Goal: Task Accomplishment & Management: Manage account settings

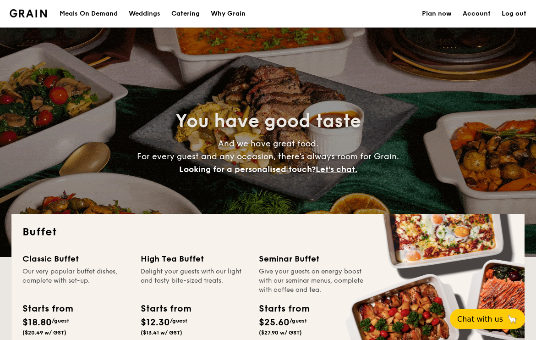
select select
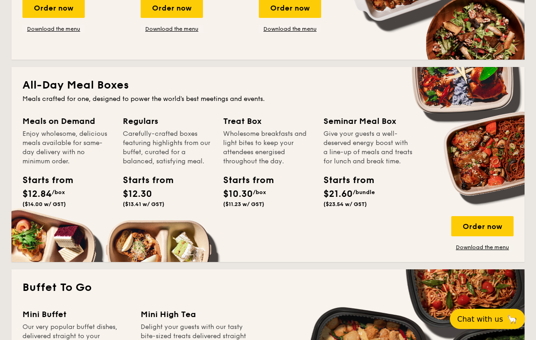
scroll to position [351, 0]
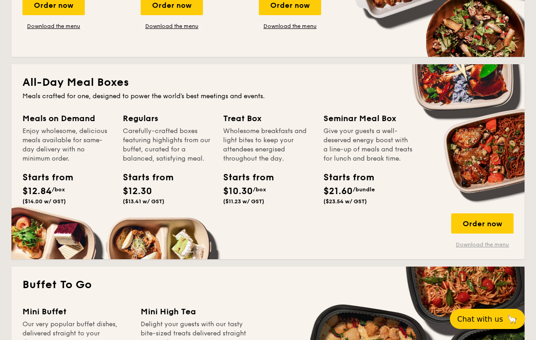
click at [470, 245] on link "Download the menu" at bounding box center [482, 244] width 62 height 7
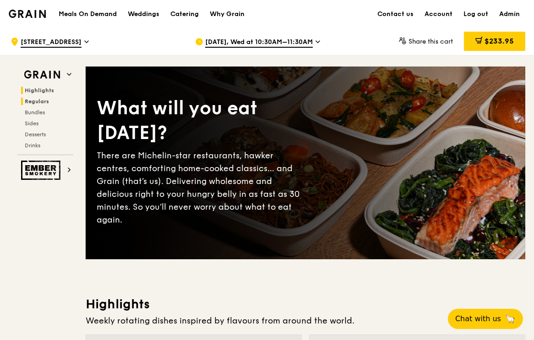
click at [41, 90] on span "Highlights" at bounding box center [39, 90] width 29 height 6
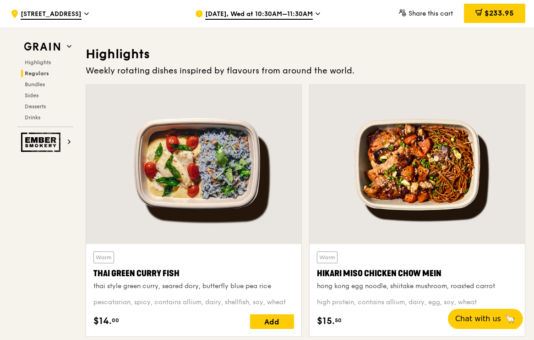
scroll to position [259, 0]
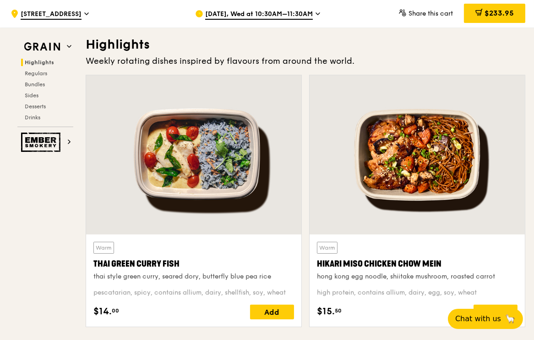
click at [279, 15] on span "Oct 15, Wed at 10:30AM–11:30AM" at bounding box center [259, 15] width 108 height 10
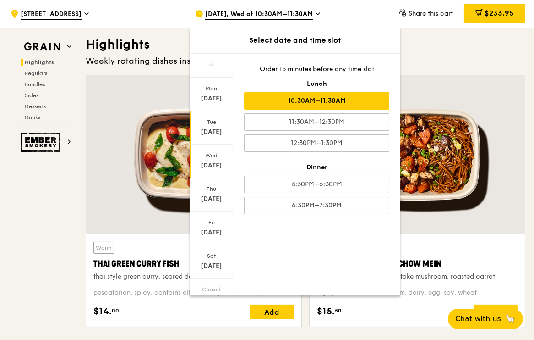
click at [212, 130] on div "Oct 14" at bounding box center [211, 131] width 41 height 9
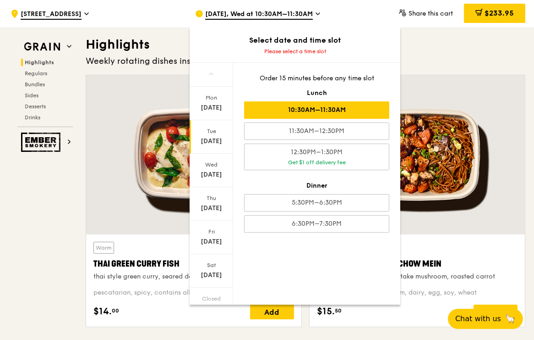
click at [288, 109] on div "10:30AM–11:30AM" at bounding box center [316, 109] width 145 height 17
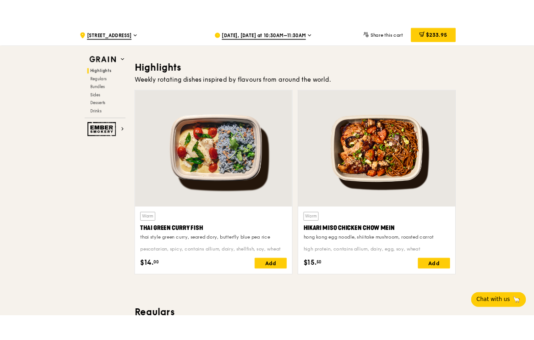
scroll to position [244, 0]
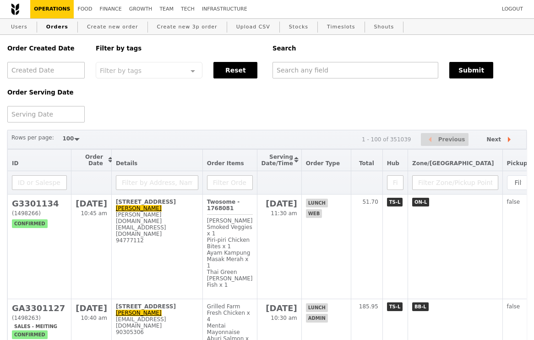
select select "100"
click at [343, 71] on input "text" at bounding box center [356, 70] width 166 height 16
paste input "[EMAIL_ADDRESS][DOMAIN_NAME]"
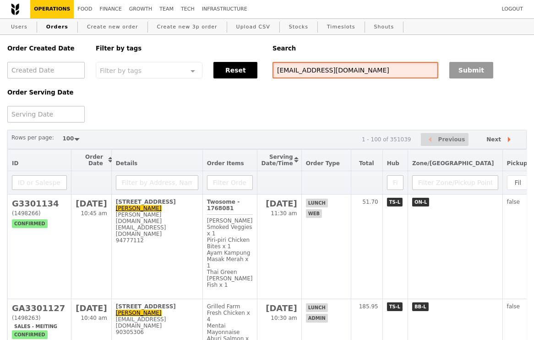
type input "[EMAIL_ADDRESS][DOMAIN_NAME]"
click at [478, 74] on button "Submit" at bounding box center [472, 70] width 44 height 16
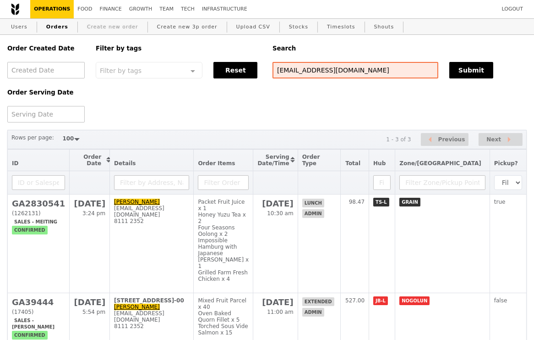
click at [97, 31] on link "Create new order" at bounding box center [112, 27] width 59 height 16
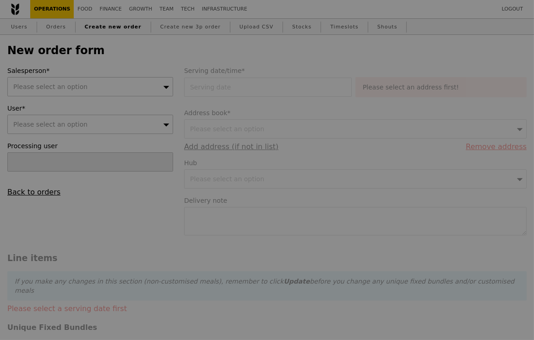
type input "Confirm"
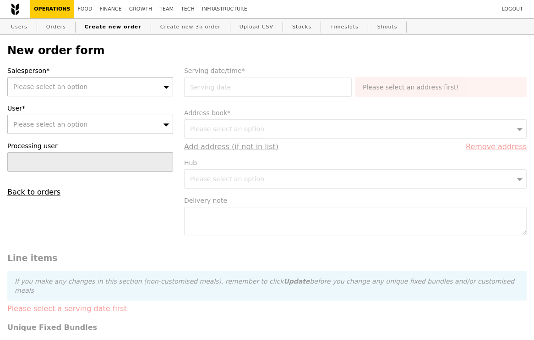
click at [84, 118] on div "Please select an option" at bounding box center [90, 124] width 166 height 19
type input "[EMAIL_ADDRESS][DOMAIN_NAME]"
type input "Confirm"
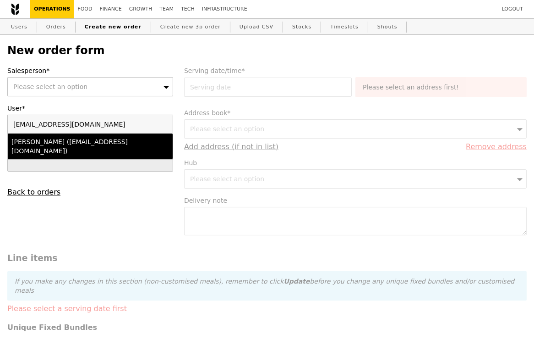
type input "[EMAIL_ADDRESS][DOMAIN_NAME]"
click at [78, 142] on div "[PERSON_NAME] ([EMAIL_ADDRESS][DOMAIN_NAME])" at bounding box center [70, 146] width 118 height 18
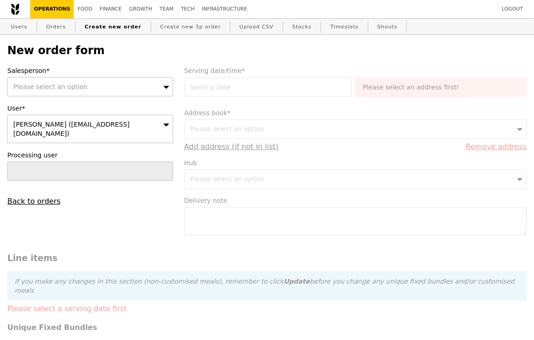
click at [84, 87] on div "Please select an option" at bounding box center [90, 86] width 166 height 19
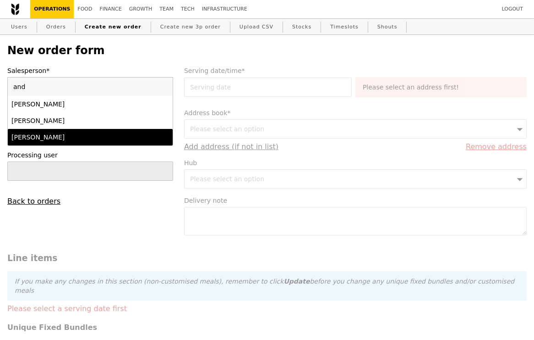
type input "and"
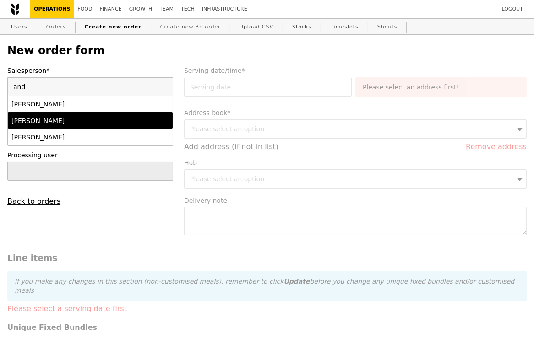
click at [49, 123] on div "[PERSON_NAME]" at bounding box center [70, 120] width 118 height 9
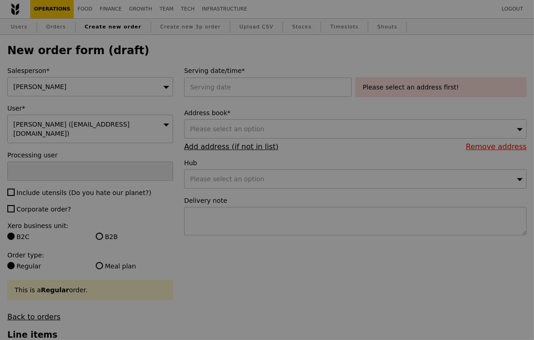
type input "Confirm"
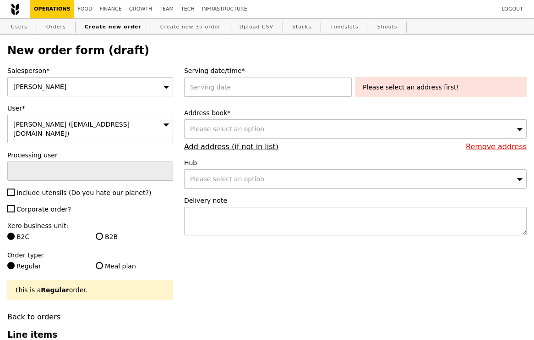
click at [16, 189] on span "Include utensils (Do you hate our planet?)" at bounding box center [83, 192] width 135 height 7
click at [15, 188] on input "Include utensils (Do you hate our planet?)" at bounding box center [10, 191] width 7 height 7
checkbox input "true"
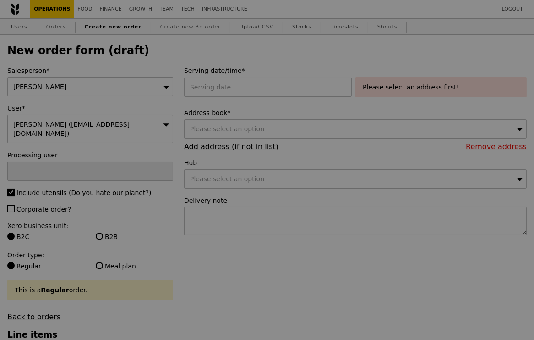
type input "Confirm"
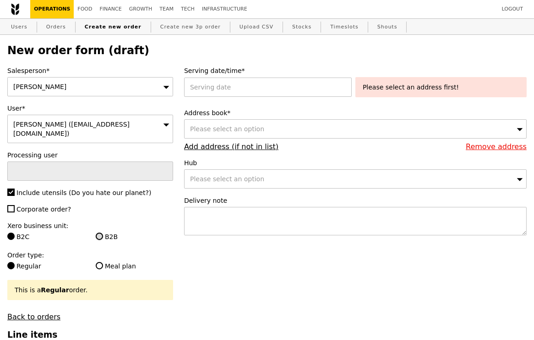
click at [99, 232] on input "B2B" at bounding box center [99, 235] width 7 height 7
radio input "true"
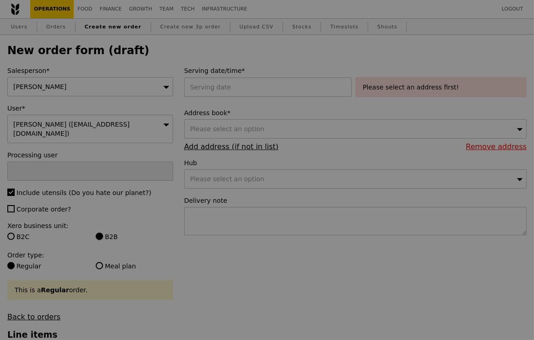
type input "Confirm"
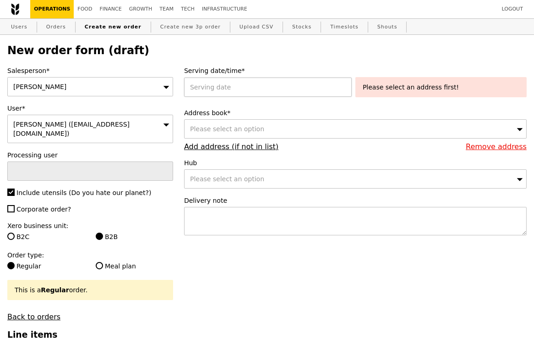
click at [210, 85] on div at bounding box center [269, 86] width 171 height 19
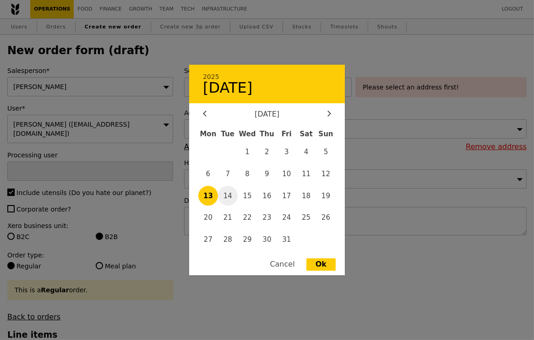
click at [227, 194] on span "14" at bounding box center [228, 196] width 20 height 20
type input "[DATE]"
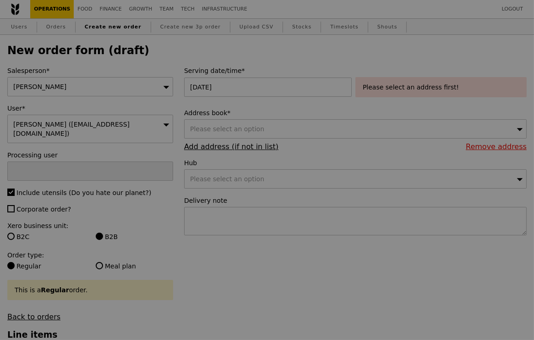
type input "Confirm"
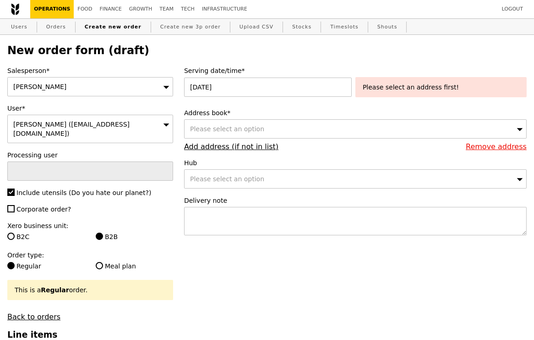
click at [299, 130] on div "Please select an option" at bounding box center [355, 128] width 343 height 19
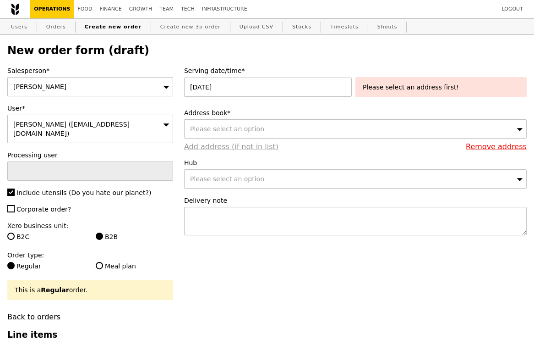
click at [225, 148] on link "Add address (if not in list)" at bounding box center [231, 146] width 94 height 9
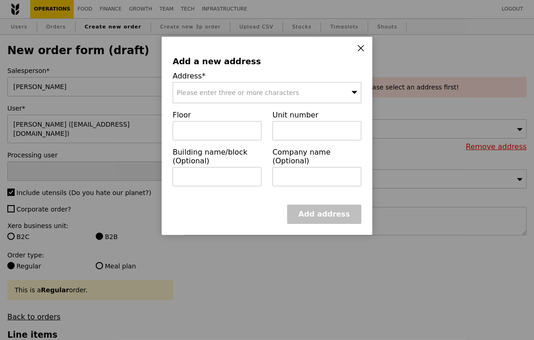
click at [227, 87] on div "Please enter three or more characters" at bounding box center [267, 92] width 189 height 21
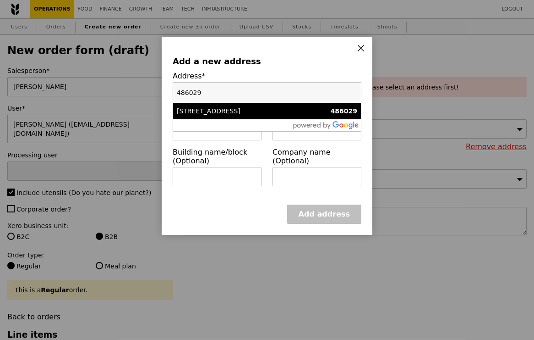
type input "486029"
click at [232, 109] on div "[STREET_ADDRESS]" at bounding box center [245, 110] width 136 height 9
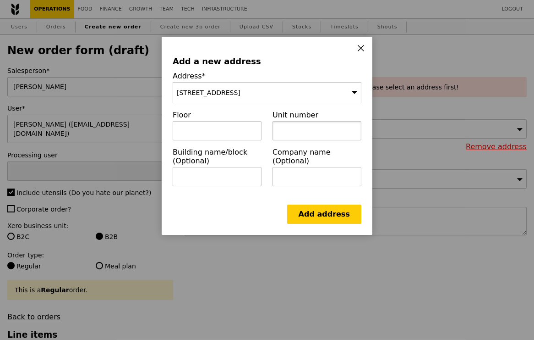
click at [296, 131] on input "text" at bounding box center [317, 130] width 89 height 19
paste input "DBS Asia Hub, Lobby B"
type input "DBS Asia Hub, Lobby B"
click at [325, 212] on link "Add address" at bounding box center [324, 213] width 74 height 19
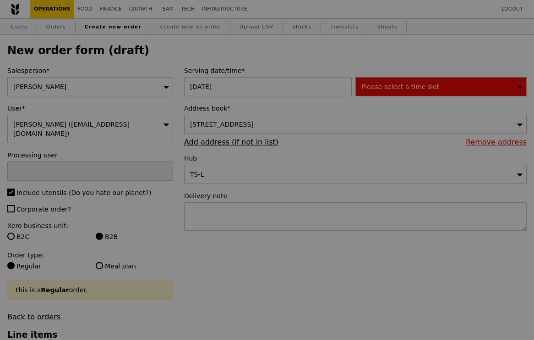
type input "Confirm"
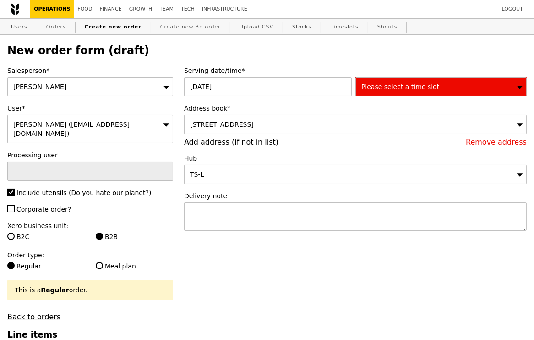
click at [414, 88] on span "Please select a time slot" at bounding box center [401, 86] width 78 height 7
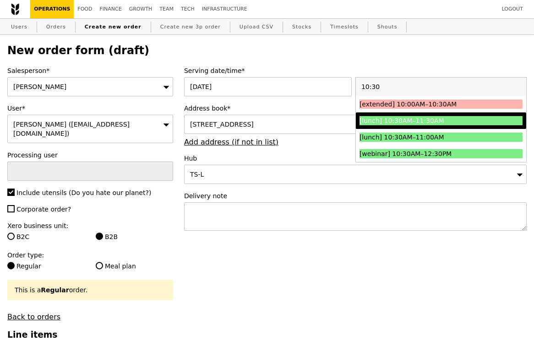
type input "10:30"
click at [403, 121] on div "[lunch] 10:30AM–11:30AM" at bounding box center [421, 120] width 122 height 9
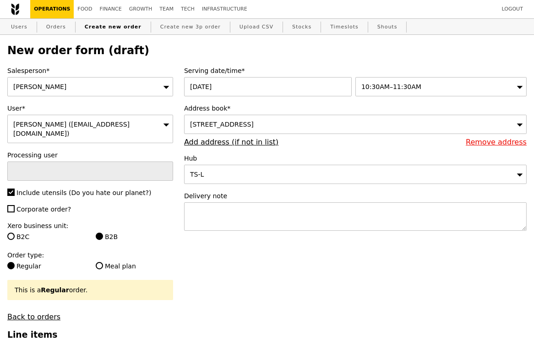
type input "Confirm"
click at [263, 217] on textarea at bounding box center [355, 216] width 343 height 28
paste textarea "Q3560"
type textarea "If possible, tag along with Q3560"
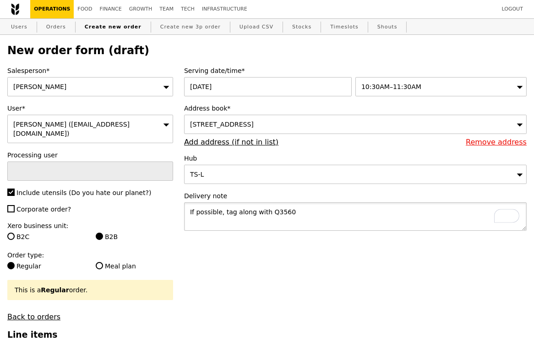
click at [269, 209] on textarea "If possible, tag along with Q3560" at bounding box center [355, 216] width 343 height 28
click at [300, 214] on textarea "If possible, tag along with Q3560" at bounding box center [355, 216] width 343 height 28
drag, startPoint x: 300, startPoint y: 214, endPoint x: 166, endPoint y: 204, distance: 134.2
type textarea "If possible, tag along with Q3560"
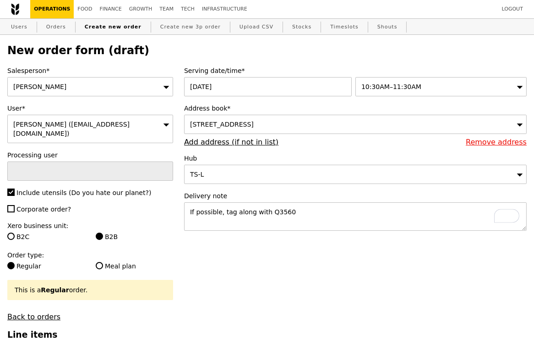
type input "Confirm"
click at [302, 214] on textarea "If possible, tag along with Q3560" at bounding box center [355, 216] width 343 height 28
type textarea "If possible, tag along with Q3560. Thank you!"
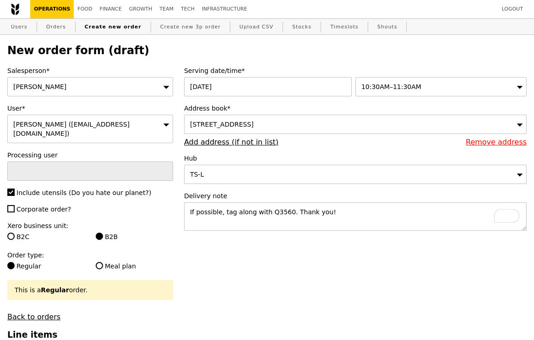
type input "Confirm"
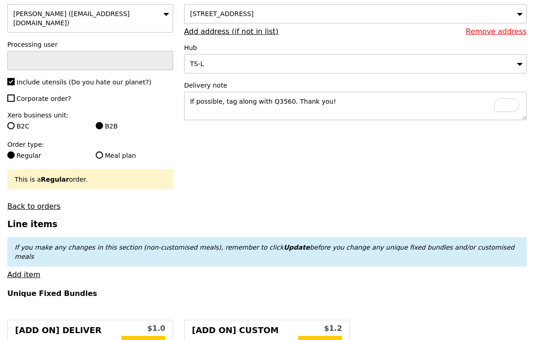
scroll to position [110, 0]
click at [24, 270] on link "Add item" at bounding box center [23, 274] width 33 height 9
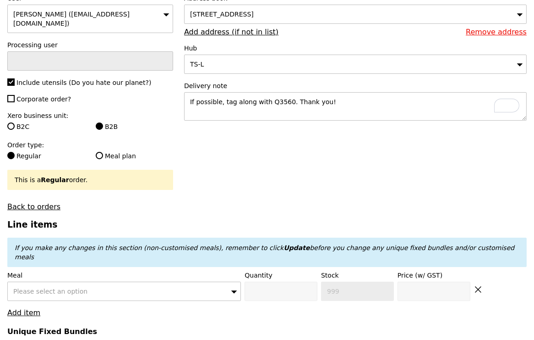
click at [121, 281] on div "Please select an option" at bounding box center [124, 290] width 234 height 19
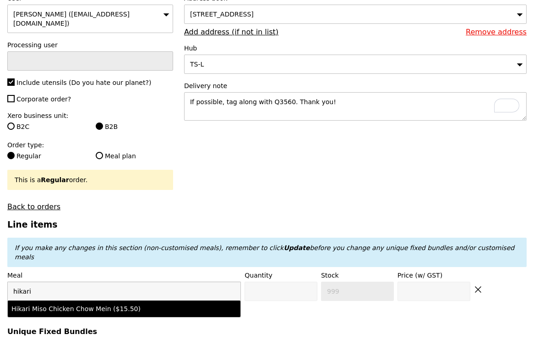
type input "hikari"
click at [124, 304] on div "Hikari Miso Chicken Chow Mein ($15.50)" at bounding box center [95, 308] width 169 height 9
type input "Confirm anyway"
type input "0"
type input "459"
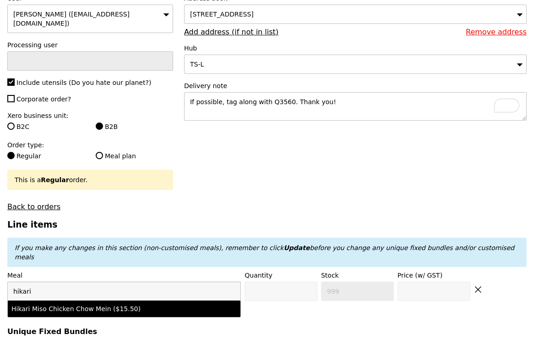
type input "15.5"
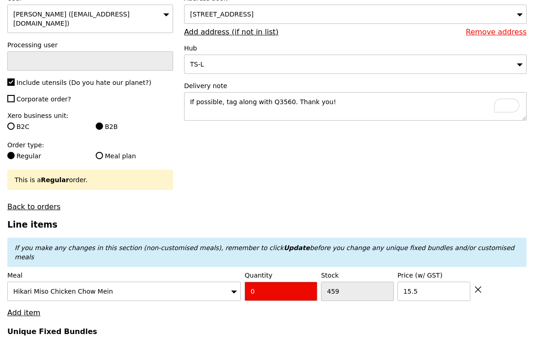
click at [264, 281] on input "0" at bounding box center [281, 290] width 73 height 19
type input "Confirm"
type input "3"
click at [240, 327] on h4 "Unique Fixed Bundles" at bounding box center [267, 331] width 520 height 9
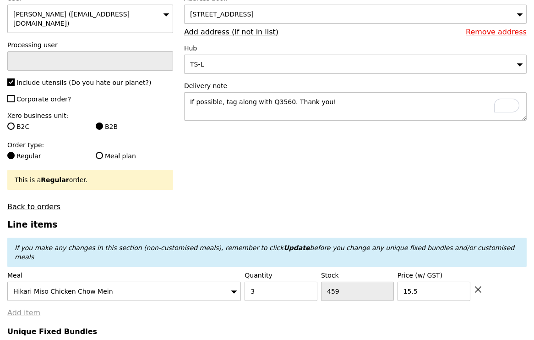
type input "Loading..."
click at [30, 308] on link "Add item" at bounding box center [23, 312] width 33 height 9
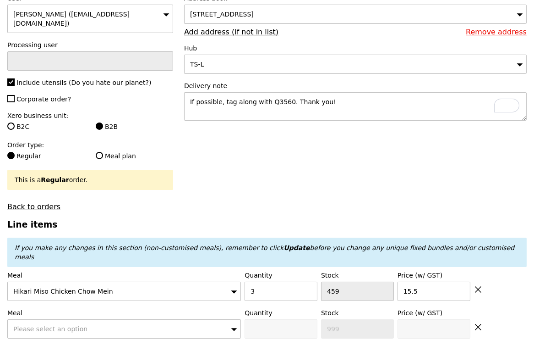
type input "46.50"
type input "7.61"
type input "8.30"
type input "54.80"
type input "Confirm"
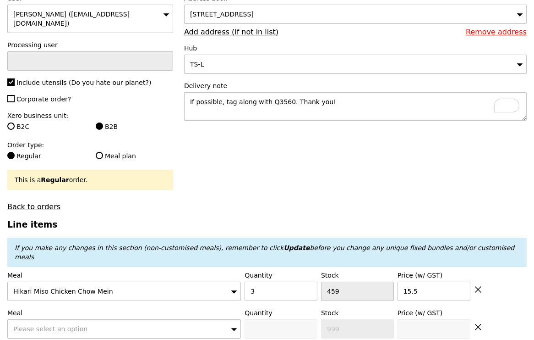
click at [81, 325] on span "Please select an option" at bounding box center [50, 328] width 74 height 7
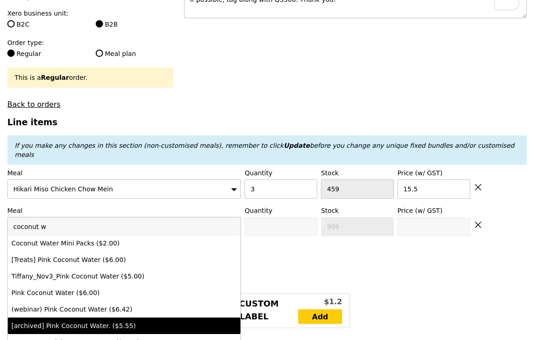
scroll to position [50, 0]
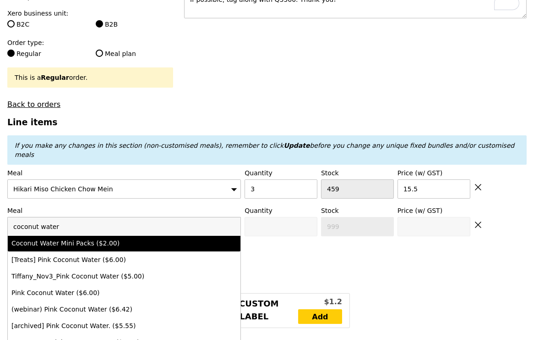
type input "coconut water"
click at [115, 238] on div "Coconut Water Mini Packs ($2.00)" at bounding box center [95, 242] width 169 height 9
type input "Confirm anyway"
type input "0"
type input "2.0"
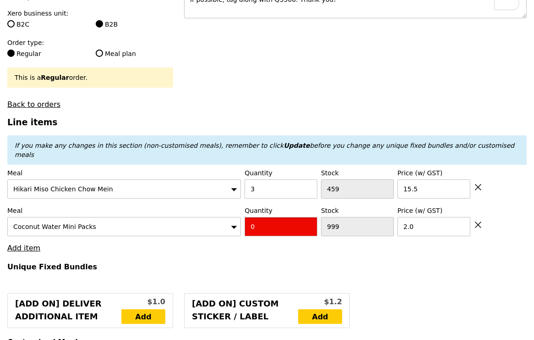
click at [287, 217] on input "0" at bounding box center [281, 226] width 73 height 19
type input "Confirm"
type input "3"
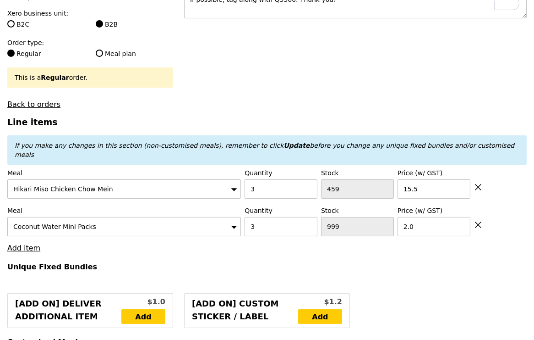
type input "Loading..."
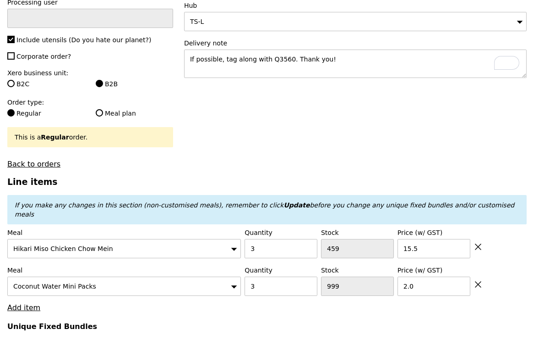
type input "52.50"
type input "7.06"
type input "7.70"
type input "60.20"
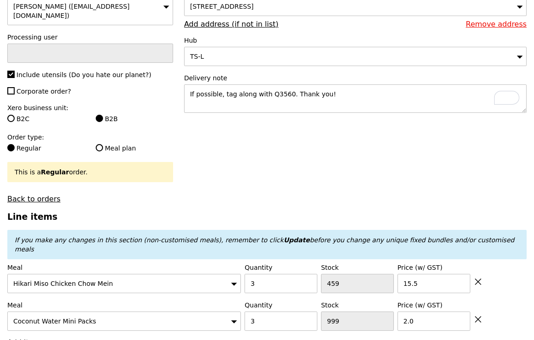
type input "Confirm"
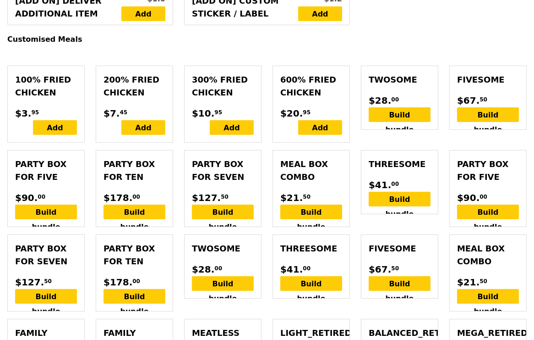
scroll to position [0, 0]
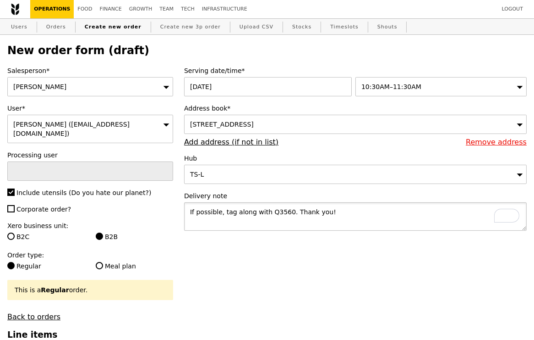
click at [343, 211] on textarea "If possible, tag along with Q3560. Thank you!" at bounding box center [355, 216] width 343 height 28
drag, startPoint x: 343, startPoint y: 211, endPoint x: 186, endPoint y: 206, distance: 157.7
click at [186, 206] on textarea "If possible, tag along with Q3560. Thank you!" at bounding box center [355, 216] width 343 height 28
click at [345, 218] on textarea "If possible, tag along with Q3560. Thank you!" at bounding box center [355, 216] width 343 height 28
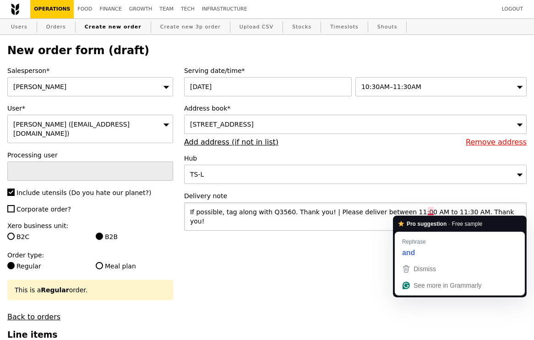
click at [431, 209] on textarea "If possible, tag along with Q3560. Thank you! | Please deliver between 11:00 AM…" at bounding box center [355, 216] width 343 height 28
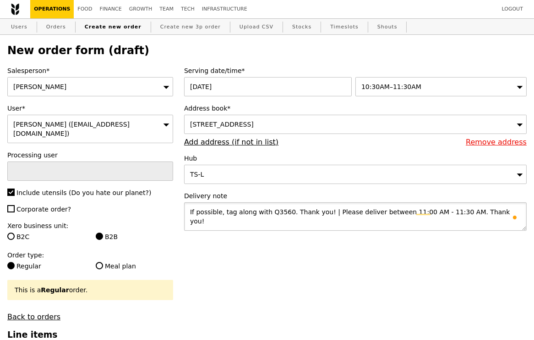
drag, startPoint x: 329, startPoint y: 210, endPoint x: 179, endPoint y: 213, distance: 149.9
click at [179, 213] on div "Serving date/time* [DATE] 10:30AM–11:30AM Address book* [STREET_ADDRESS] Remove…" at bounding box center [356, 153] width 354 height 174
click at [323, 212] on textarea "If possible, tag along with Q3560. Thank you! | Please deliver between 11:00 AM…" at bounding box center [355, 216] width 343 height 28
drag, startPoint x: 324, startPoint y: 210, endPoint x: 291, endPoint y: 209, distance: 33.9
click at [291, 209] on textarea "If possible, tag along with Q3560. Thank you! | Please deliver between 11:00 AM…" at bounding box center [355, 216] width 343 height 28
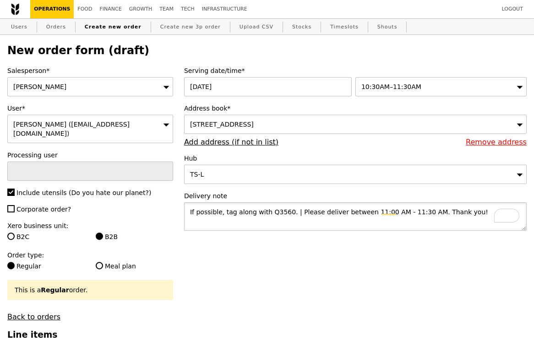
type textarea "If possible, tag along with Q3560. | Please deliver between 11:00 AM - 11:30 AM…"
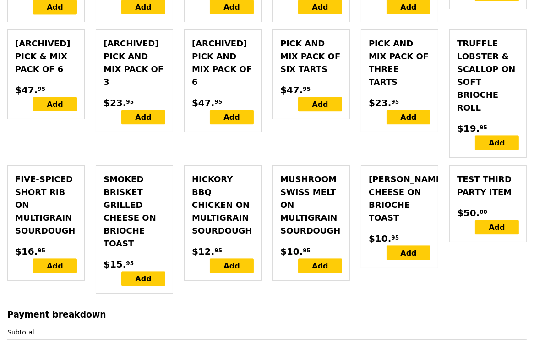
scroll to position [2847, 0]
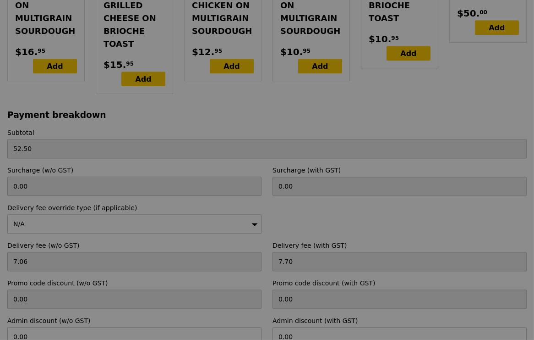
type input "Loading..."
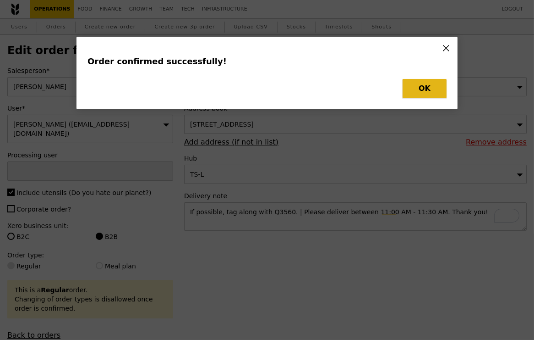
type input "Cha"
type input "Loading..."
type input "1002"
type input "2.00"
type input "459"
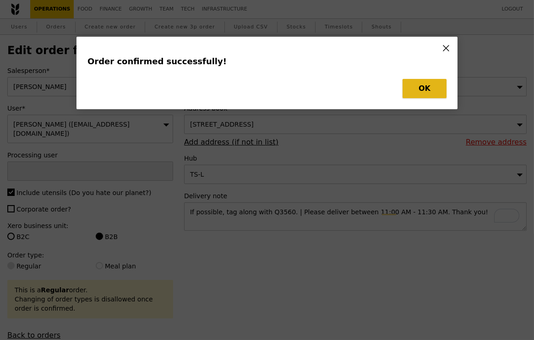
type input "15.50"
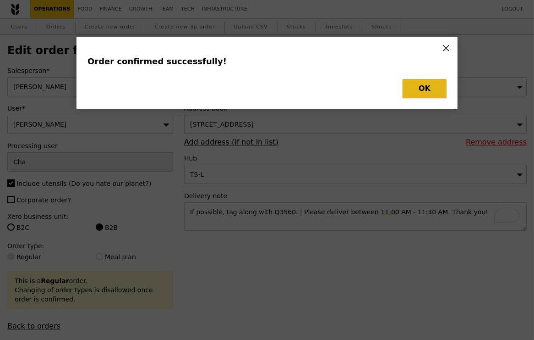
click at [430, 87] on button "OK" at bounding box center [425, 88] width 44 height 19
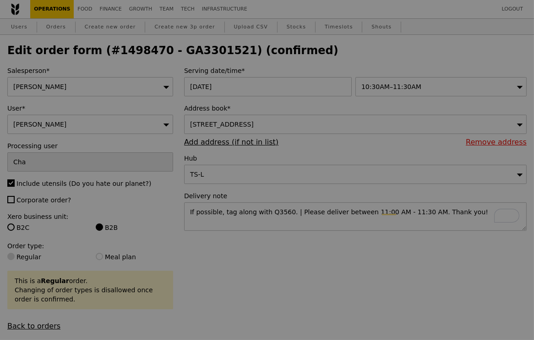
type input "456"
type input "Update"
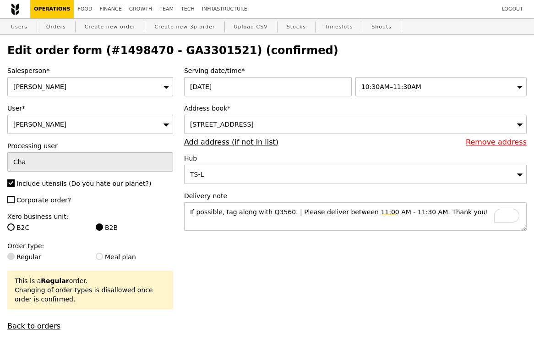
click at [177, 52] on h2 "Edit order form (#1498470 - GA3301521) (confirmed)" at bounding box center [267, 50] width 520 height 13
copy h2 "GA3301521"
click at [53, 25] on link "Orders" at bounding box center [56, 27] width 27 height 16
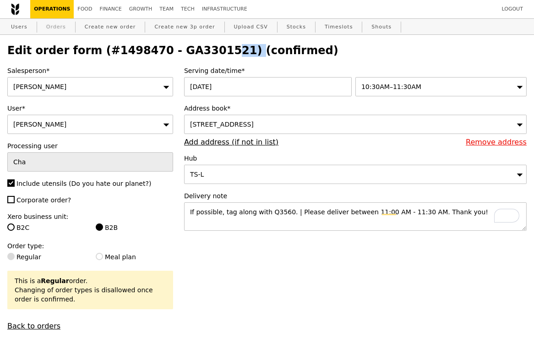
select select "100"
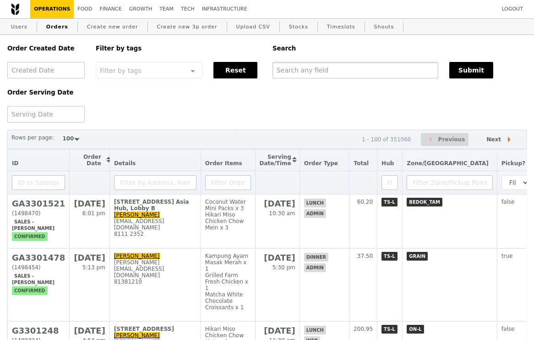
click at [316, 74] on input "text" at bounding box center [356, 70] width 166 height 16
paste input "GA3301521"
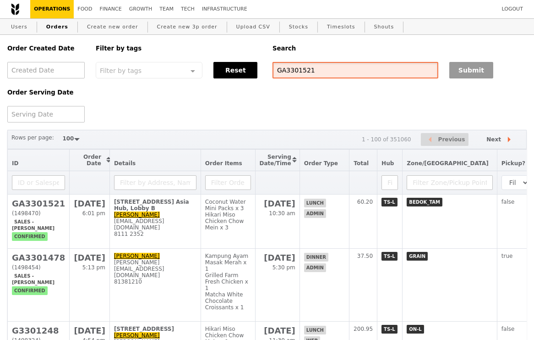
type input "GA3301521"
click at [469, 72] on button "Submit" at bounding box center [472, 70] width 44 height 16
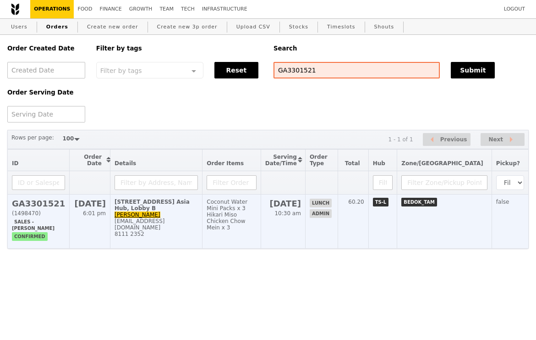
click at [171, 211] on div "[STREET_ADDRESS] Asia Hub, Lobby B" at bounding box center [156, 204] width 83 height 13
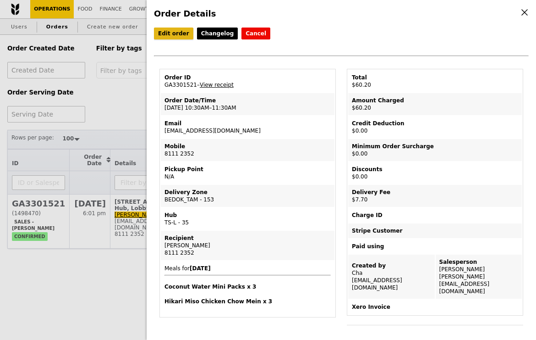
click at [182, 31] on link "Edit order" at bounding box center [173, 33] width 39 height 12
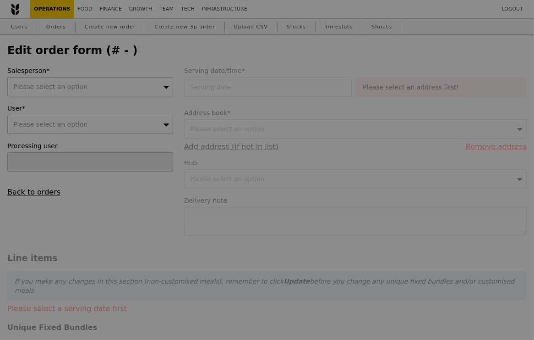
type input "Cha"
type input "[DATE]"
type textarea "If possible, tag along with Q3560. | Please deliver between 11:00 AM - 11:30 AM…"
type input "52.50"
type input "7.06"
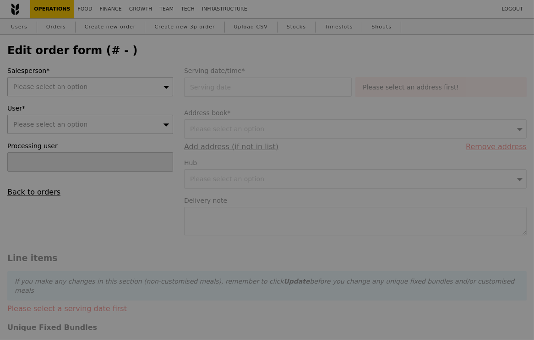
type input "7.70"
type input "60.20"
type input "Loading..."
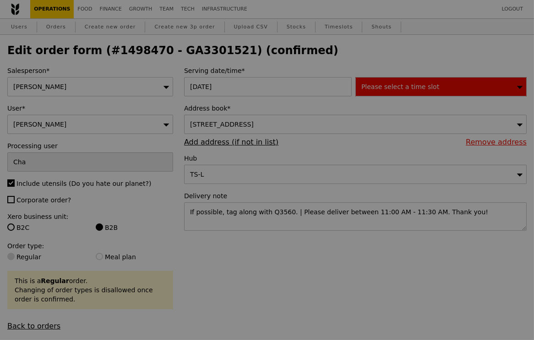
type input "456"
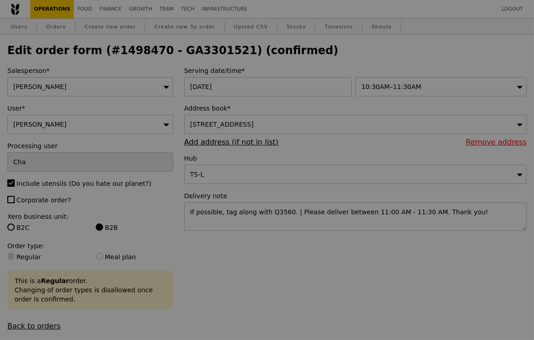
type input "Update"
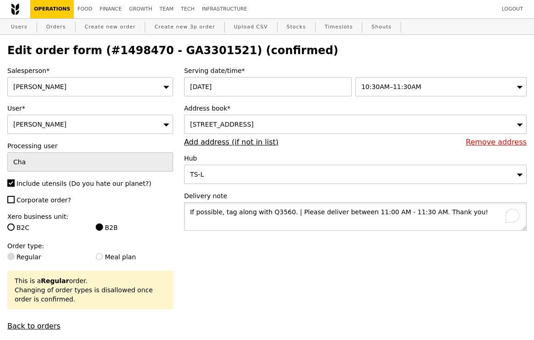
click at [302, 219] on textarea "If possible, tag along with Q3560. | Please deliver between 11:00 AM - 11:30 AM…" at bounding box center [355, 216] width 343 height 28
drag, startPoint x: 296, startPoint y: 211, endPoint x: 186, endPoint y: 210, distance: 110.0
click at [186, 210] on textarea "If possible, tag along with Q3560. | Please deliver between 11:00 AM - 11:30 AM…" at bounding box center [355, 216] width 343 height 28
drag, startPoint x: 320, startPoint y: 207, endPoint x: 325, endPoint y: 210, distance: 6.0
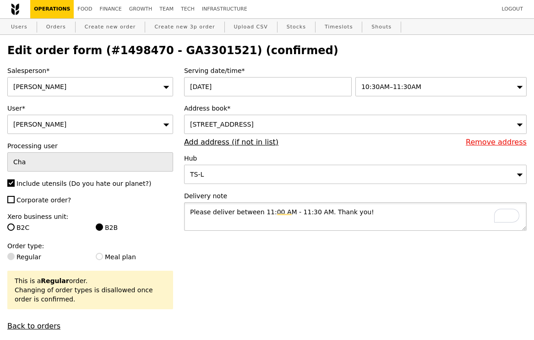
click at [320, 208] on textarea "Please deliver between 11:00 AM - 11:30 AM. Thank you!" at bounding box center [355, 216] width 343 height 28
click at [373, 217] on textarea "If possible, tag along with Q3560. | Please deliver between 11:00 AM - 11:30 AM…" at bounding box center [355, 216] width 343 height 28
click at [428, 212] on textarea "If possible, tag along with Q3560. | Please deliver between 11:00 AM - 11:30 AM…" at bounding box center [355, 216] width 343 height 28
type textarea "If possible, tag along with Q3560. | Please deliver between 11:00 AM - 11:30 AM…"
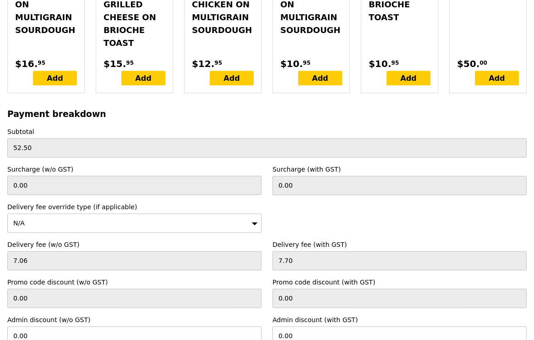
scroll to position [2865, 0]
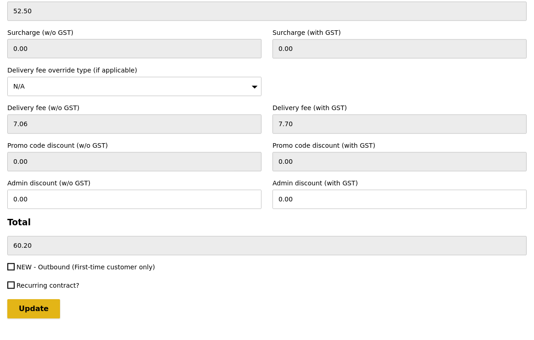
click at [43, 299] on input "Update" at bounding box center [33, 308] width 53 height 19
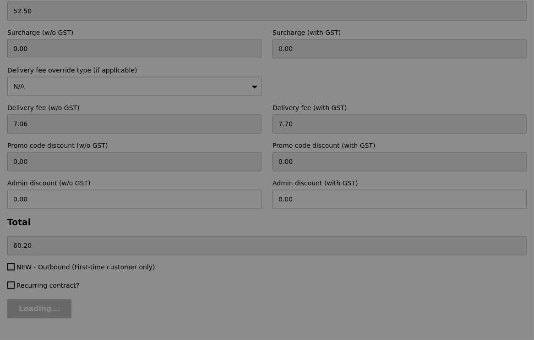
type input "Update"
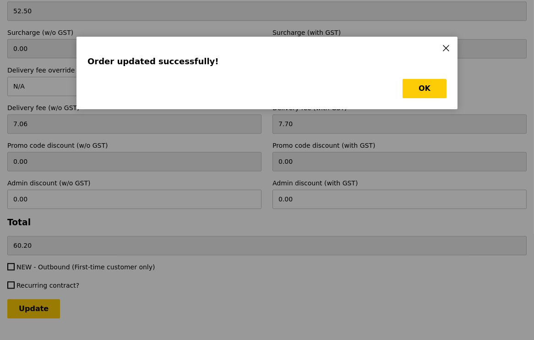
scroll to position [0, 0]
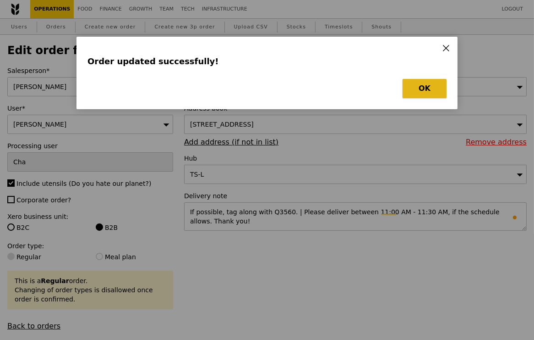
click at [423, 86] on button "OK" at bounding box center [425, 88] width 44 height 19
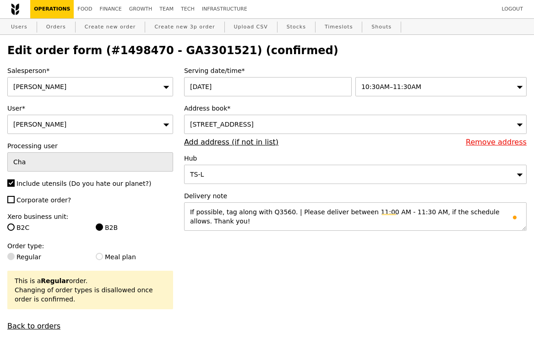
click at [195, 49] on h2 "Edit order form (#1498470 - GA3301521) (confirmed)" at bounding box center [267, 50] width 520 height 13
copy h2 "GA3301521"
click at [56, 26] on link "Orders" at bounding box center [56, 27] width 27 height 16
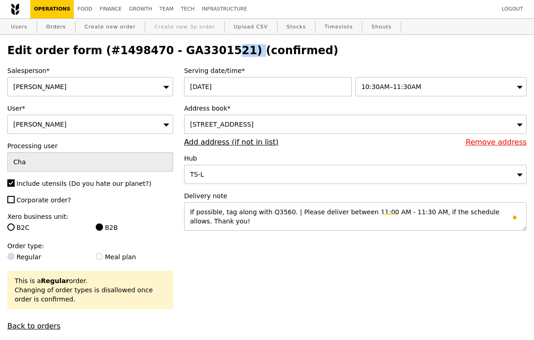
select select "100"
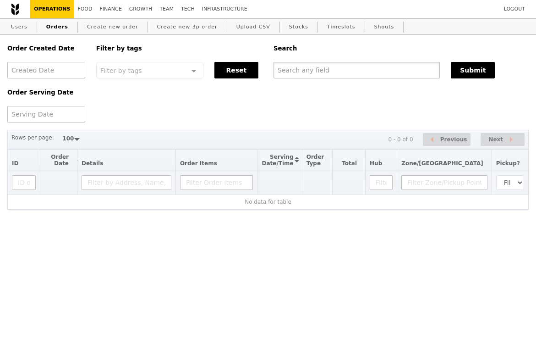
click at [330, 68] on input "text" at bounding box center [357, 70] width 166 height 16
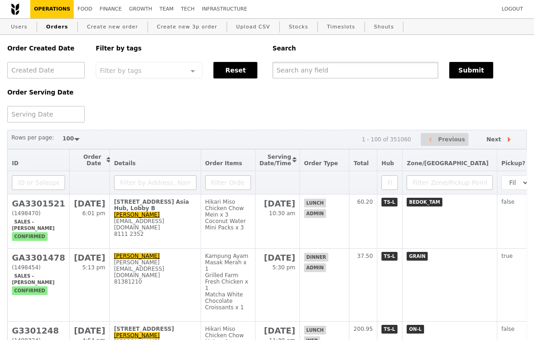
paste input "GA3301521"
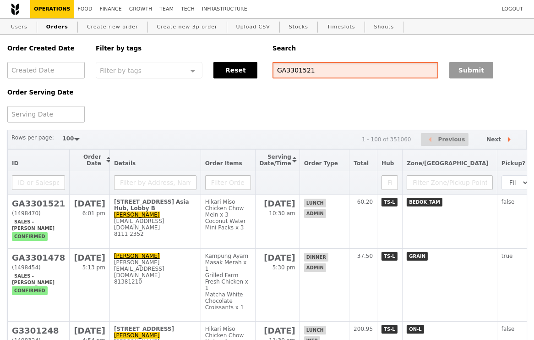
type input "GA3301521"
click at [473, 74] on button "Submit" at bounding box center [472, 70] width 44 height 16
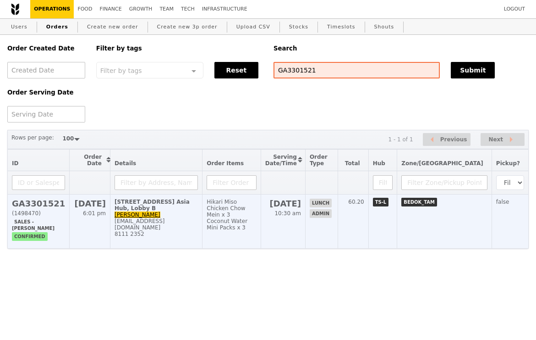
click at [198, 230] on div "8111 2352" at bounding box center [156, 233] width 83 height 6
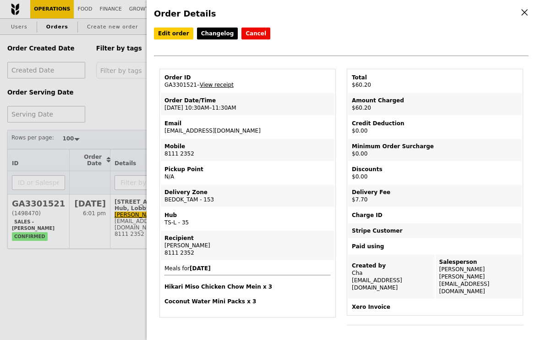
click at [211, 82] on link "View receipt" at bounding box center [217, 85] width 34 height 6
click at [166, 34] on link "Edit order" at bounding box center [173, 33] width 39 height 12
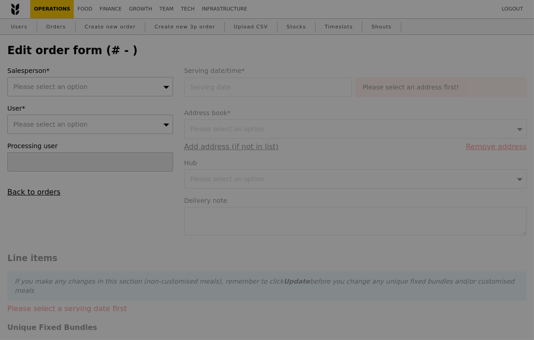
type input "Cha"
type input "[DATE]"
type textarea "If possible, tag along with Q3560. | Please deliver between 11:00 AM - 11:30 AM…"
type input "52.50"
type input "7.06"
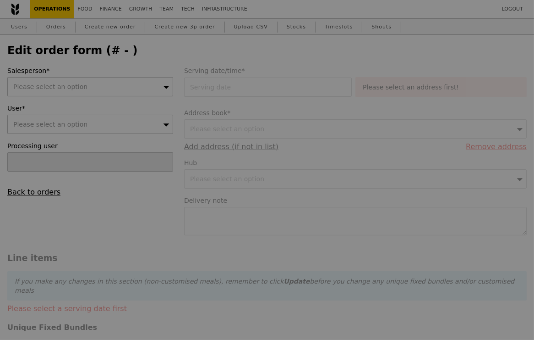
type input "7.70"
type input "60.20"
type input "Loading..."
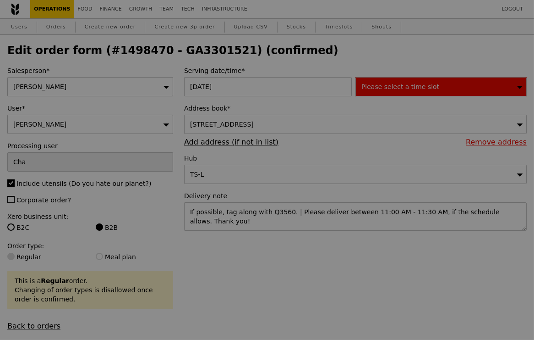
type input "456"
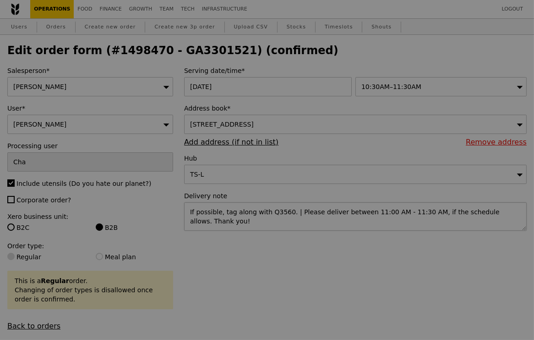
type input "Update"
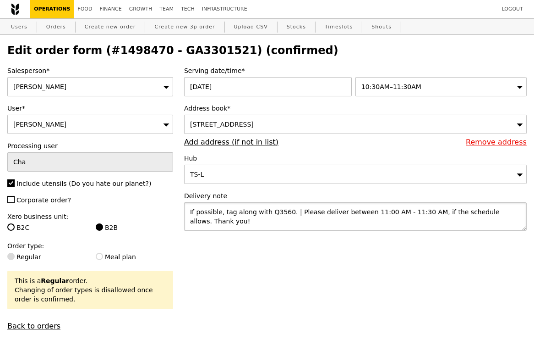
click at [299, 213] on textarea "If possible, tag along with Q3560. | Please deliver between 11:00 AM - 11:30 AM…" at bounding box center [355, 216] width 343 height 28
drag, startPoint x: 294, startPoint y: 209, endPoint x: 188, endPoint y: 207, distance: 106.3
click at [188, 207] on textarea "If possible, tag along with Q3560. | Please deliver between 11:00 AM - 11:30 AM…" at bounding box center [355, 216] width 343 height 28
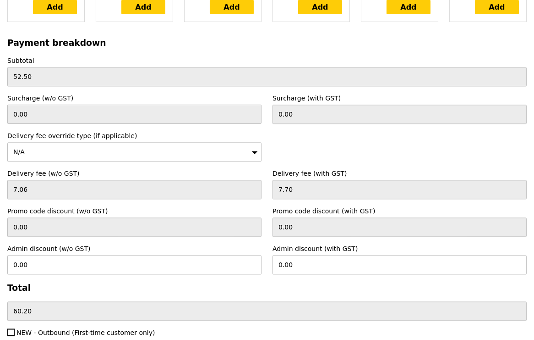
scroll to position [2865, 0]
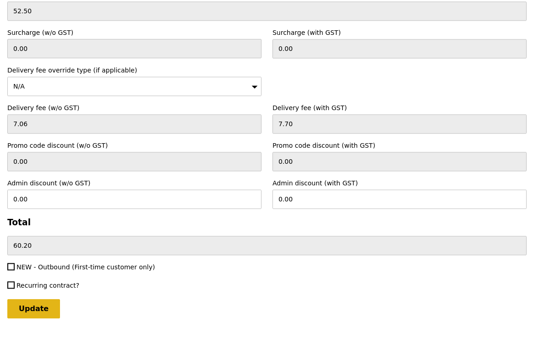
type textarea "Please deliver between 11:00 AM - 11:30 AM, if the schedule allows. Thank you!"
click at [33, 299] on input "Update" at bounding box center [33, 308] width 53 height 19
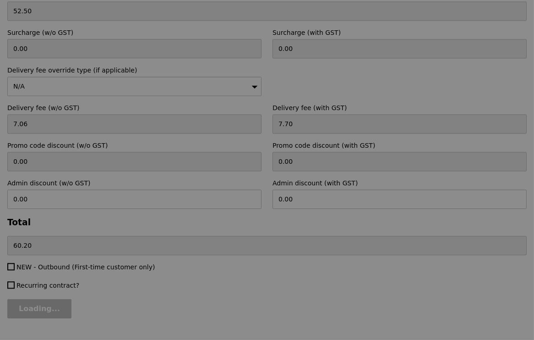
type input "Update"
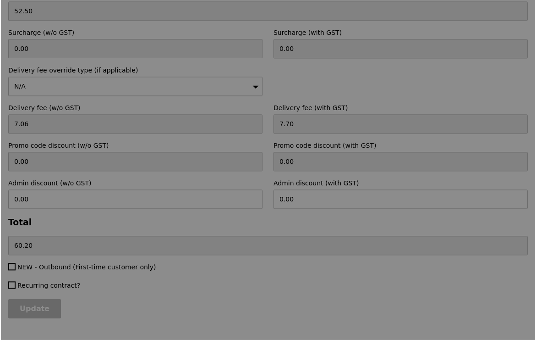
scroll to position [0, 0]
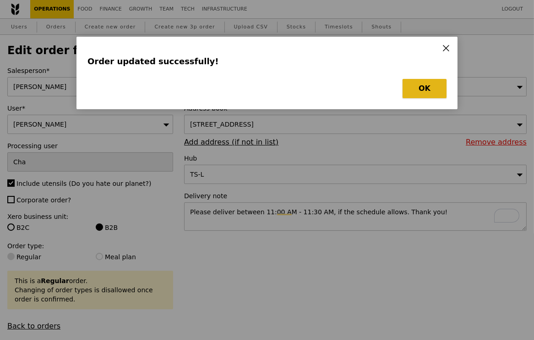
click at [427, 89] on button "OK" at bounding box center [425, 88] width 44 height 19
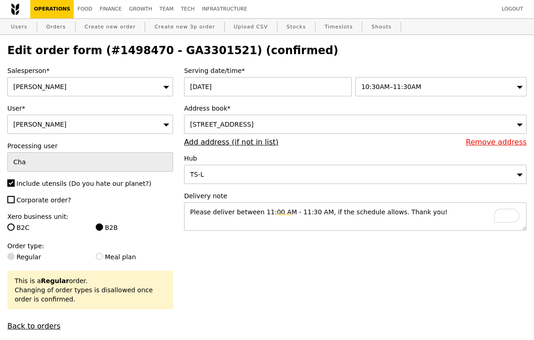
click at [185, 49] on h2 "Edit order form (#1498470 - GA3301521) (confirmed)" at bounding box center [267, 50] width 520 height 13
copy h2 "GA3301521"
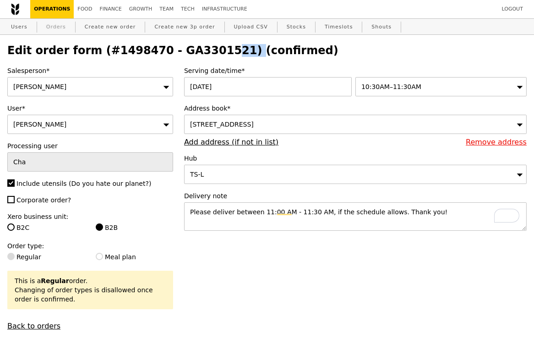
click at [56, 23] on link "Orders" at bounding box center [56, 27] width 27 height 16
select select "100"
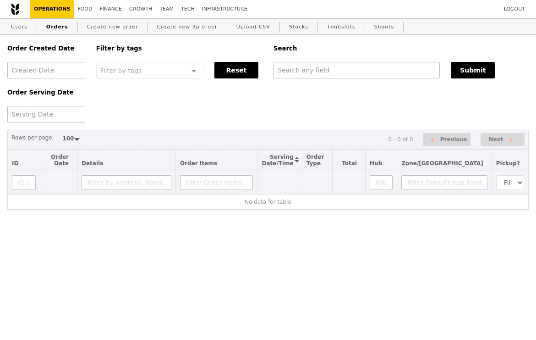
click at [327, 59] on div "Search" at bounding box center [401, 48] width 266 height 27
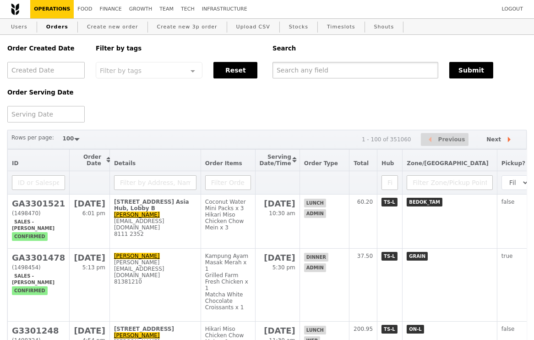
click at [327, 66] on input "text" at bounding box center [356, 70] width 166 height 16
paste input "GA3301521"
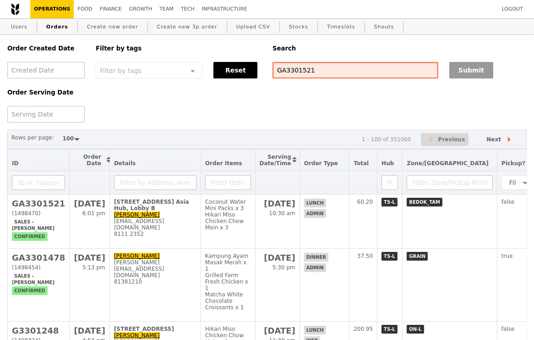
type input "GA3301521"
click at [481, 68] on button "Submit" at bounding box center [472, 70] width 44 height 16
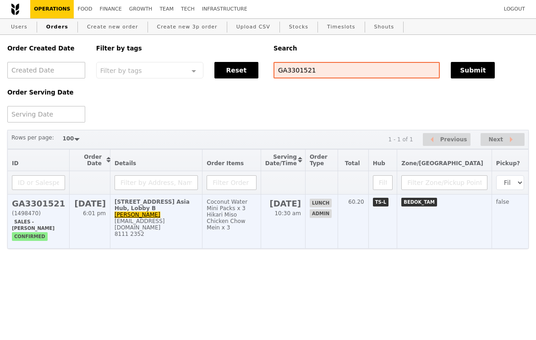
click at [185, 230] on div "8111 2352" at bounding box center [156, 233] width 83 height 6
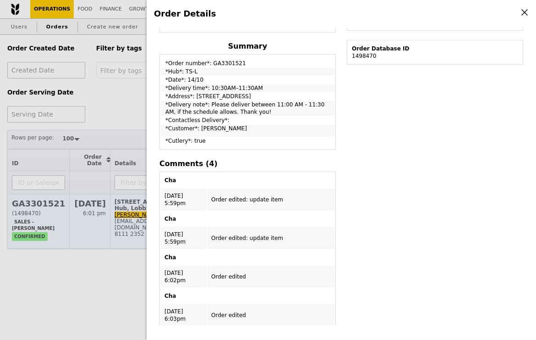
scroll to position [284, 0]
